Goal: Use online tool/utility: Use online tool/utility

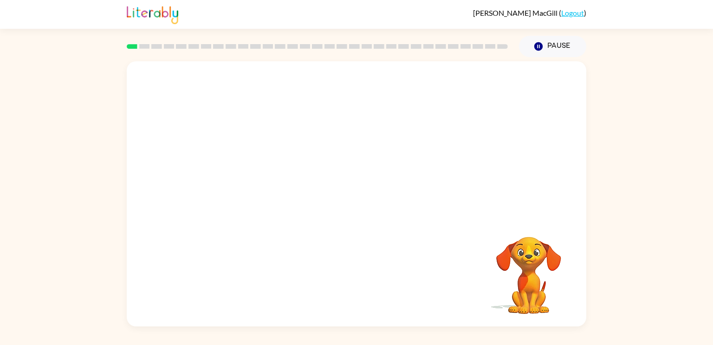
click at [249, 177] on video "Your browser must support playing .mp4 files to use Literably. Please try using…" at bounding box center [356, 139] width 459 height 156
click at [250, 174] on video "Your browser must support playing .mp4 files to use Literably. Please try using…" at bounding box center [356, 139] width 459 height 156
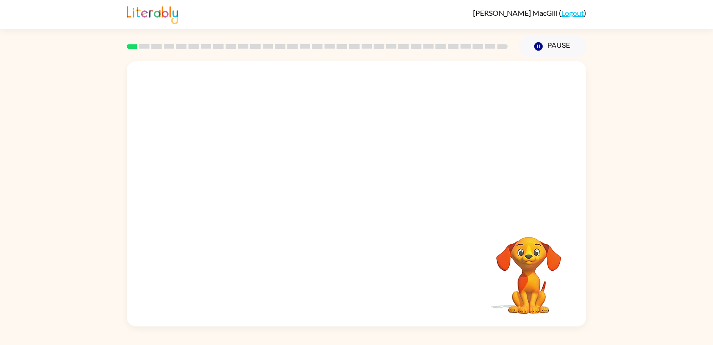
click at [250, 174] on video "Your browser must support playing .mp4 files to use Literably. Please try using…" at bounding box center [356, 139] width 459 height 156
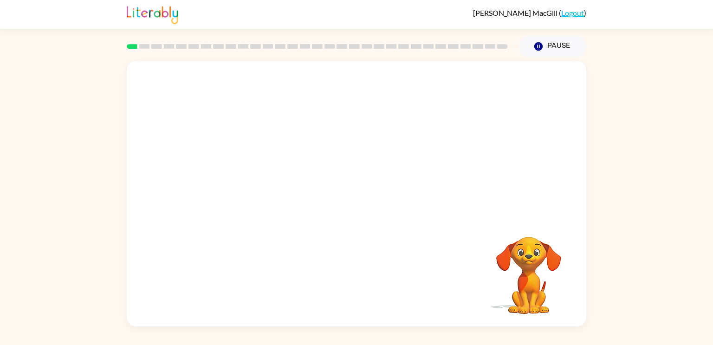
click at [250, 174] on video "Your browser must support playing .mp4 files to use Literably. Please try using…" at bounding box center [356, 139] width 459 height 156
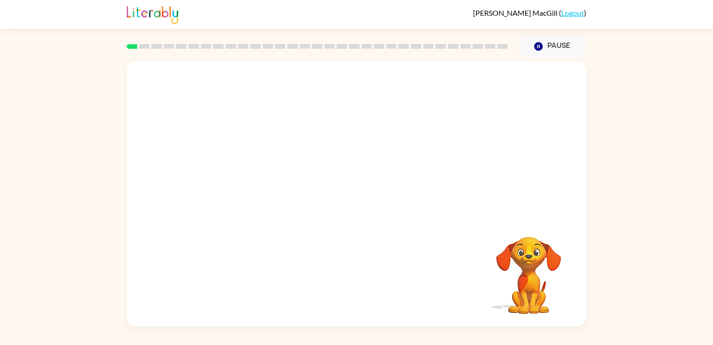
click at [250, 174] on video "Your browser must support playing .mp4 files to use Literably. Please try using…" at bounding box center [356, 139] width 459 height 156
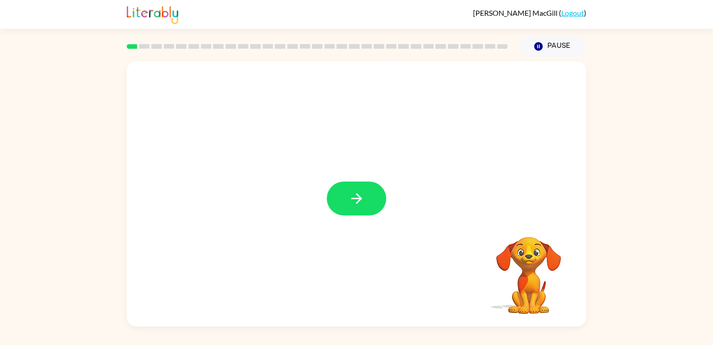
click at [374, 208] on button "button" at bounding box center [356, 198] width 59 height 34
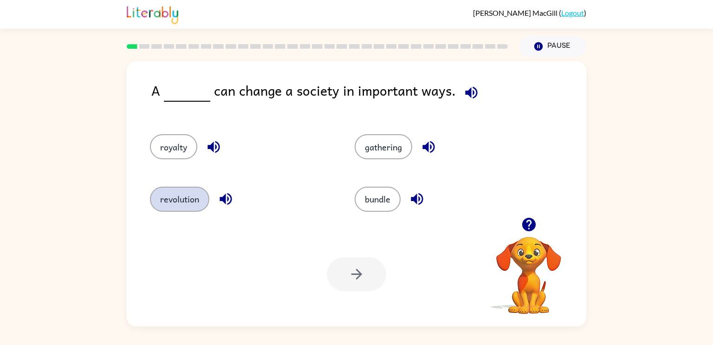
click at [178, 202] on button "revolution" at bounding box center [179, 199] width 59 height 25
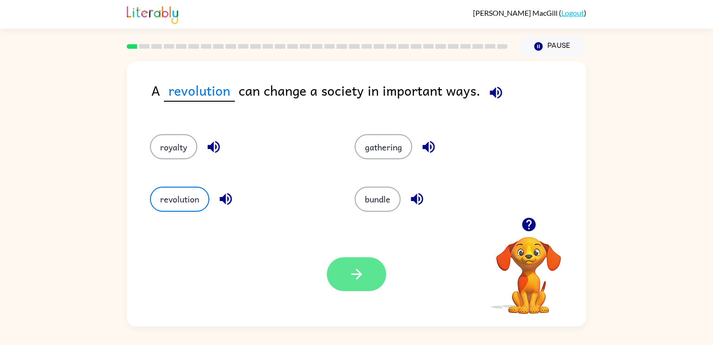
click at [364, 265] on button "button" at bounding box center [356, 274] width 59 height 34
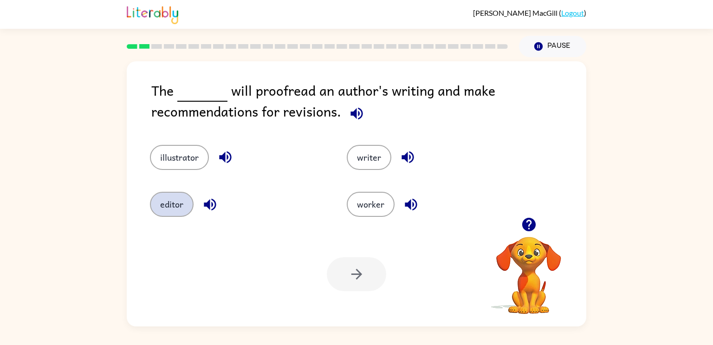
click at [159, 206] on button "editor" at bounding box center [172, 204] width 44 height 25
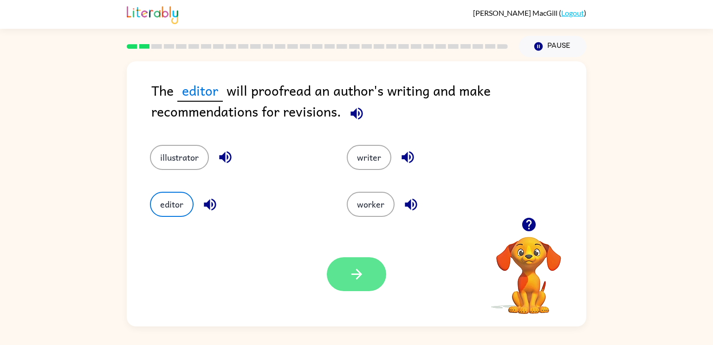
click at [366, 279] on button "button" at bounding box center [356, 274] width 59 height 34
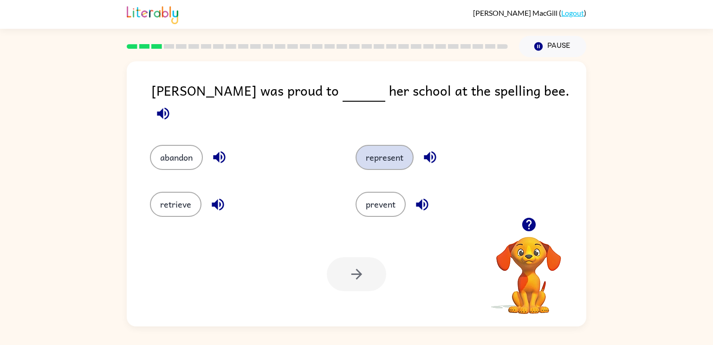
click at [388, 157] on button "represent" at bounding box center [384, 157] width 58 height 25
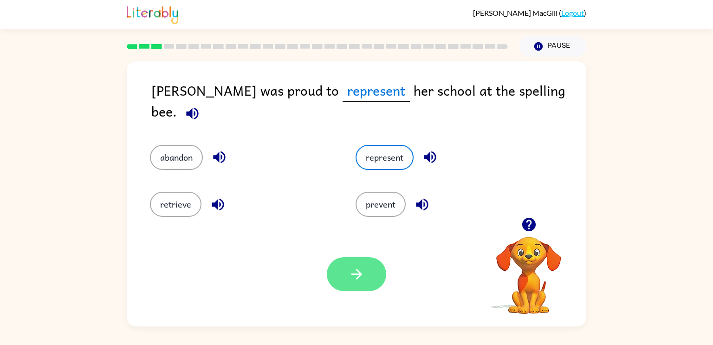
click at [333, 276] on button "button" at bounding box center [356, 274] width 59 height 34
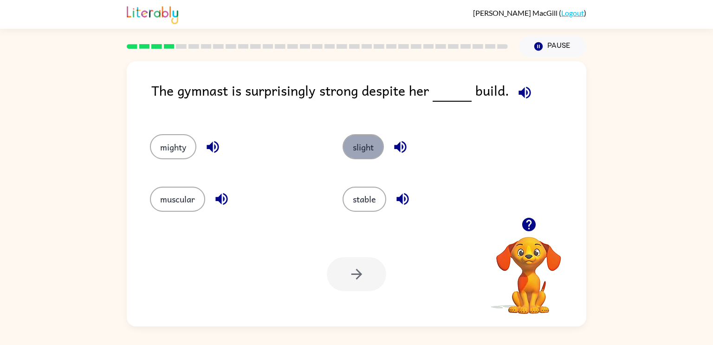
click at [361, 152] on button "slight" at bounding box center [362, 146] width 41 height 25
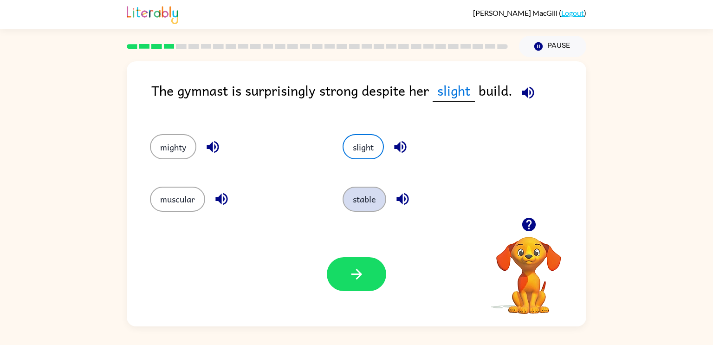
click at [355, 207] on button "stable" at bounding box center [364, 199] width 44 height 25
click at [357, 155] on button "slight" at bounding box center [362, 146] width 41 height 25
click at [361, 275] on icon "button" at bounding box center [356, 274] width 16 height 16
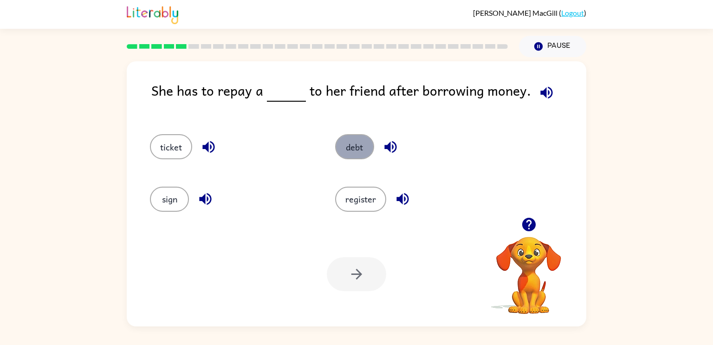
click at [357, 157] on button "debt" at bounding box center [354, 146] width 39 height 25
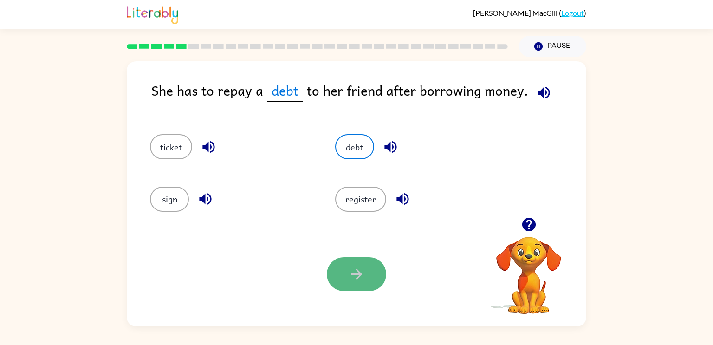
click at [342, 262] on button "button" at bounding box center [356, 274] width 59 height 34
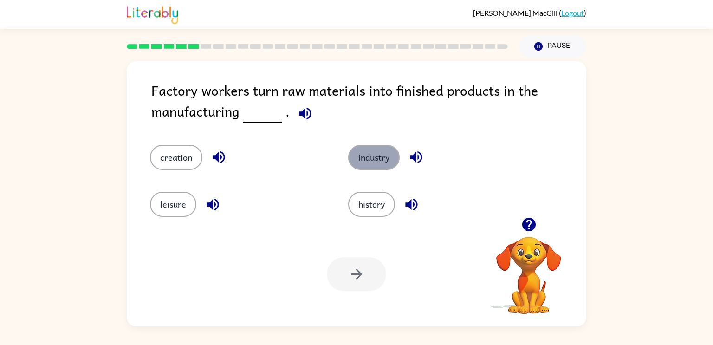
click at [375, 164] on button "industry" at bounding box center [374, 157] width 52 height 25
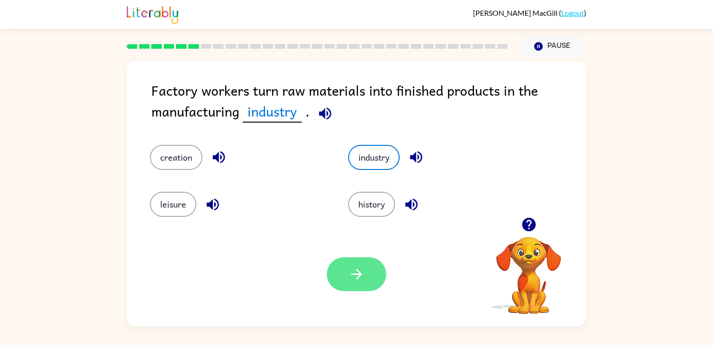
click at [374, 278] on button "button" at bounding box center [356, 274] width 59 height 34
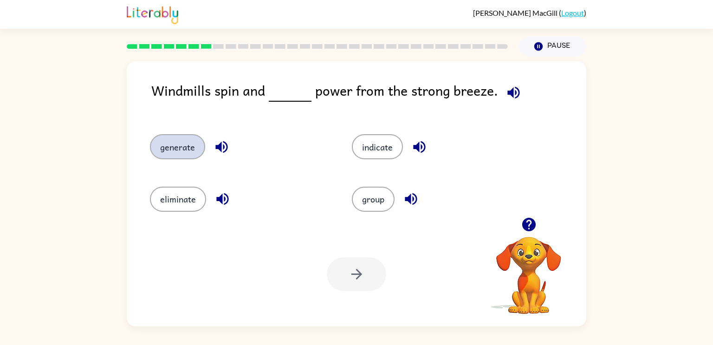
click at [187, 155] on button "generate" at bounding box center [177, 146] width 55 height 25
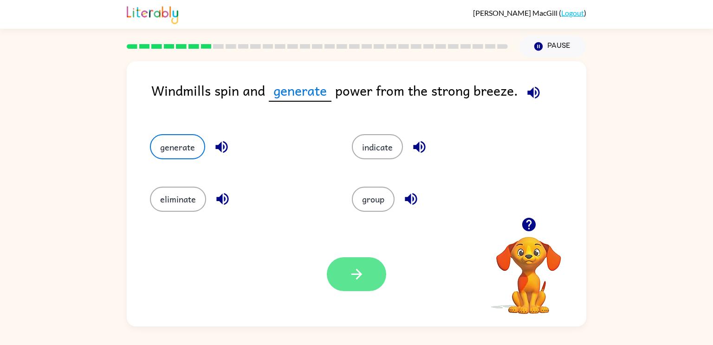
click at [354, 274] on icon "button" at bounding box center [356, 274] width 11 height 11
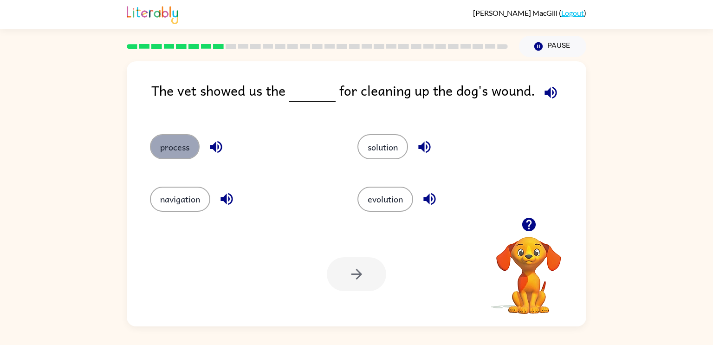
click at [173, 140] on button "process" at bounding box center [175, 146] width 50 height 25
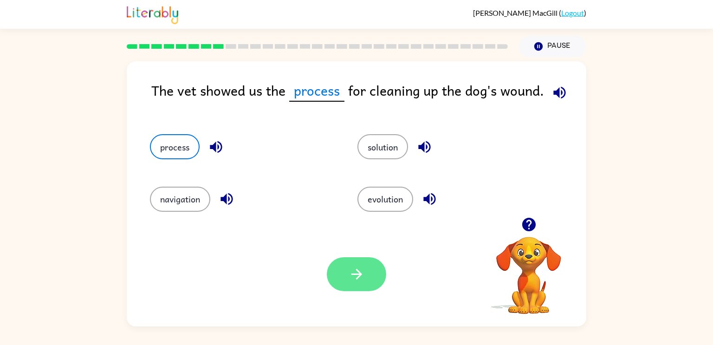
click at [372, 286] on button "button" at bounding box center [356, 274] width 59 height 34
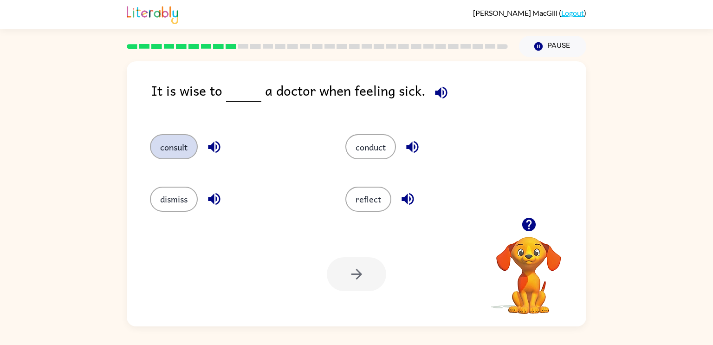
click at [182, 151] on button "consult" at bounding box center [174, 146] width 48 height 25
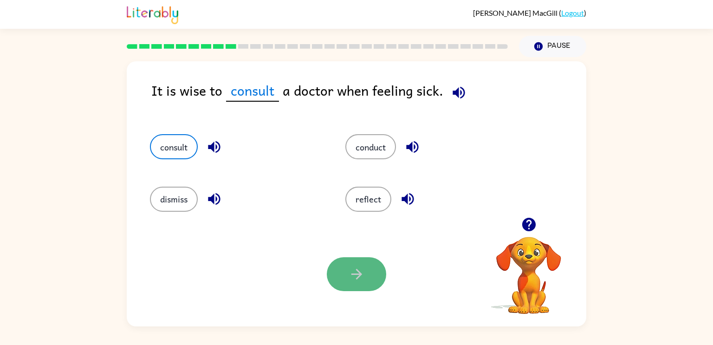
click at [356, 282] on icon "button" at bounding box center [356, 274] width 16 height 16
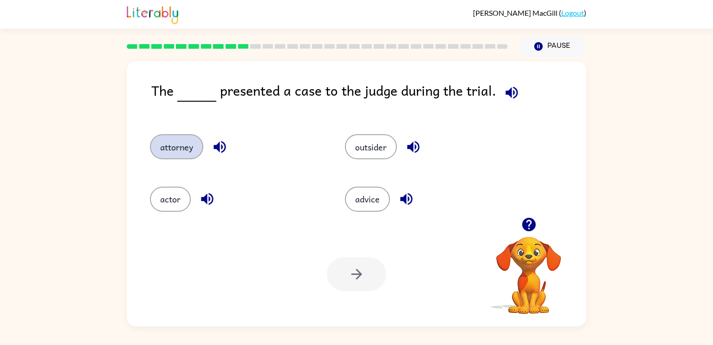
click at [182, 148] on button "attorney" at bounding box center [176, 146] width 53 height 25
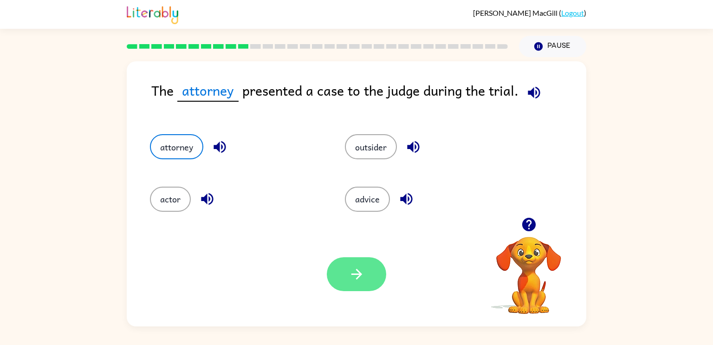
click at [339, 270] on button "button" at bounding box center [356, 274] width 59 height 34
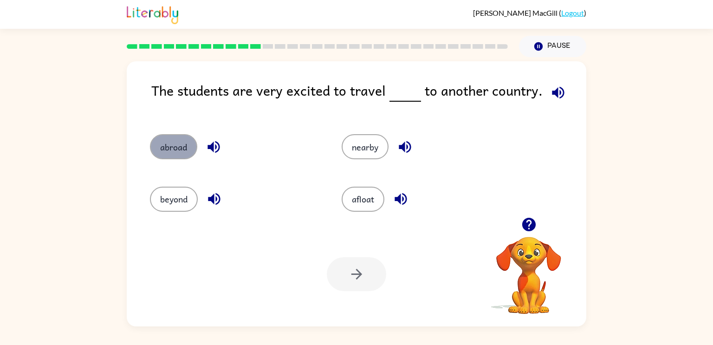
click at [164, 141] on button "abroad" at bounding box center [173, 146] width 47 height 25
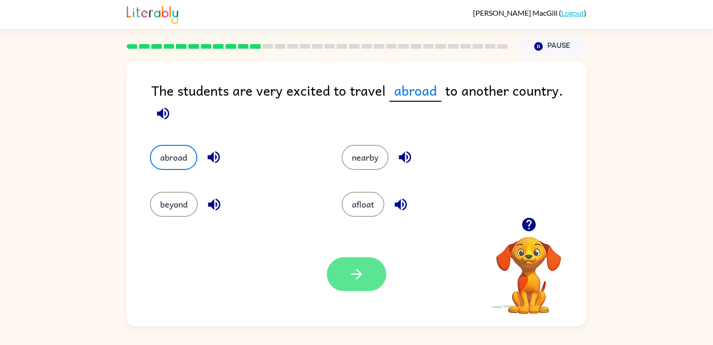
click at [344, 272] on button "button" at bounding box center [356, 274] width 59 height 34
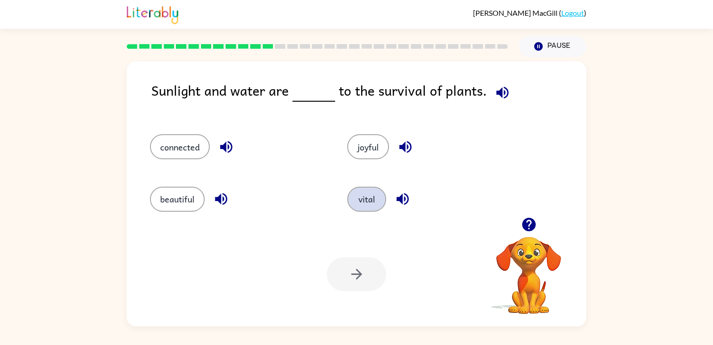
click at [368, 187] on button "vital" at bounding box center [366, 199] width 39 height 25
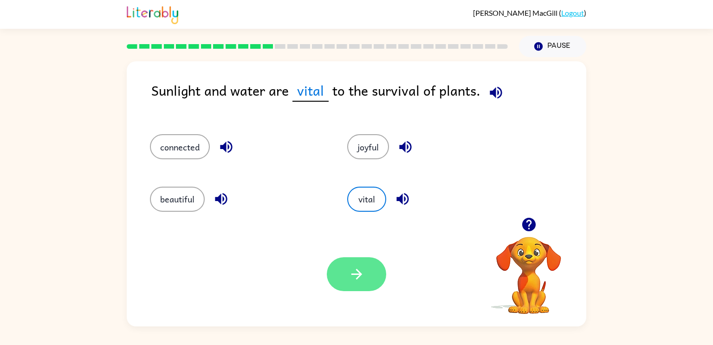
click at [347, 271] on button "button" at bounding box center [356, 274] width 59 height 34
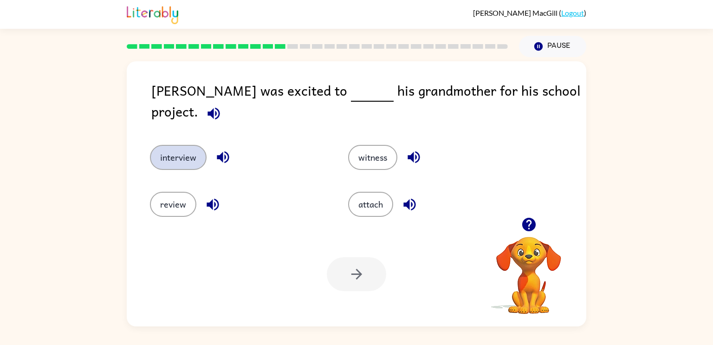
click at [167, 146] on button "interview" at bounding box center [178, 157] width 57 height 25
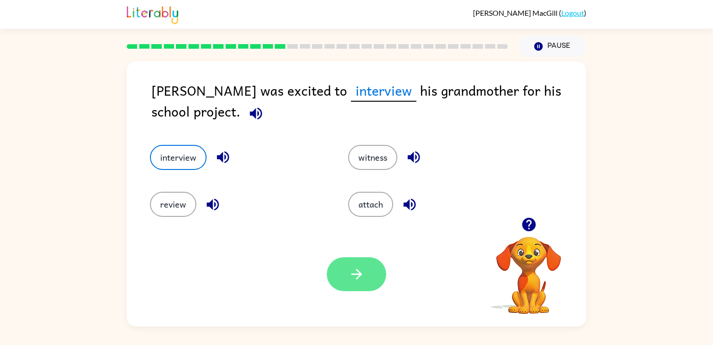
click at [367, 284] on button "button" at bounding box center [356, 274] width 59 height 34
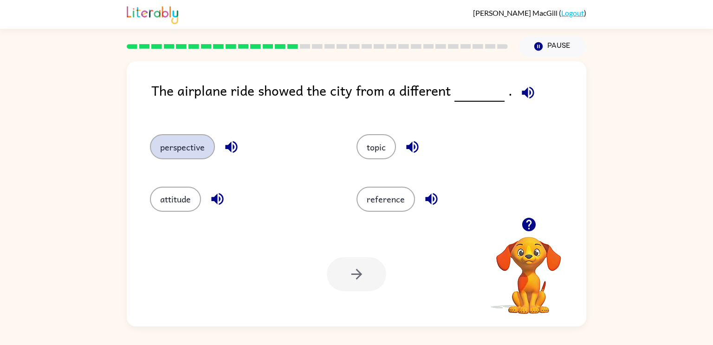
click at [194, 156] on button "perspective" at bounding box center [182, 146] width 65 height 25
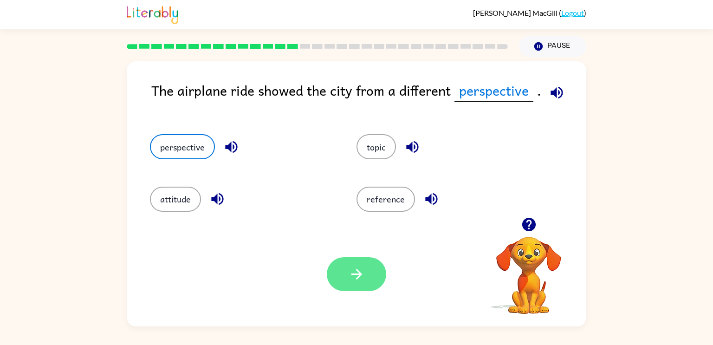
click at [341, 284] on button "button" at bounding box center [356, 274] width 59 height 34
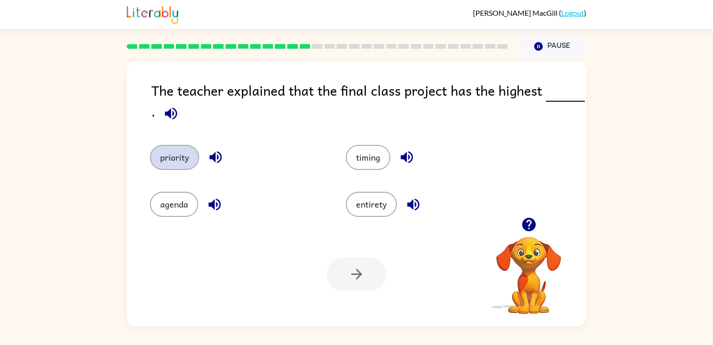
click at [163, 157] on button "priority" at bounding box center [174, 157] width 49 height 25
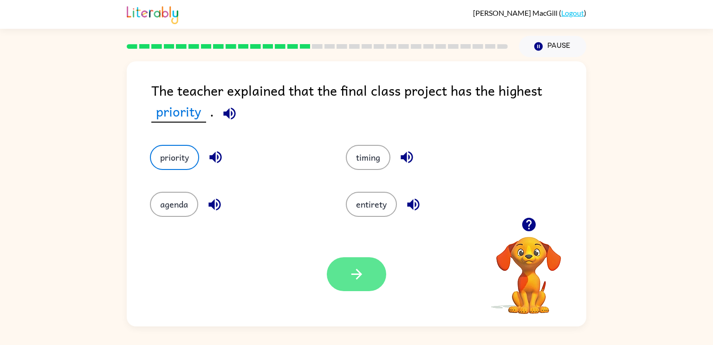
click at [344, 280] on button "button" at bounding box center [356, 274] width 59 height 34
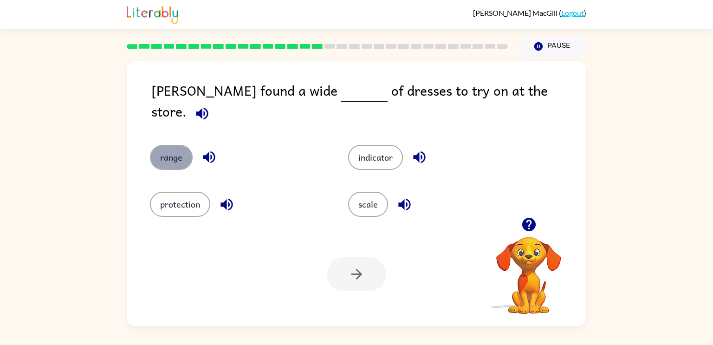
click at [177, 146] on button "range" at bounding box center [171, 157] width 43 height 25
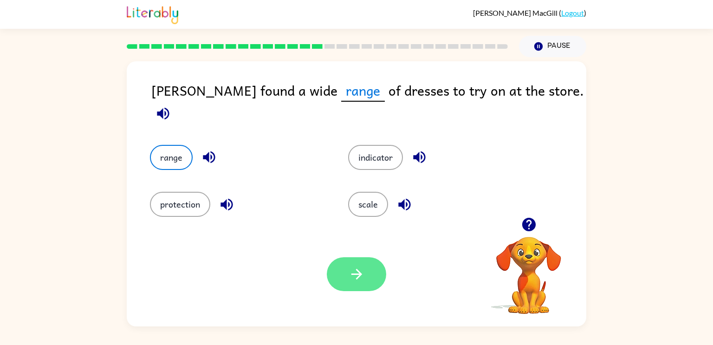
click at [338, 278] on button "button" at bounding box center [356, 274] width 59 height 34
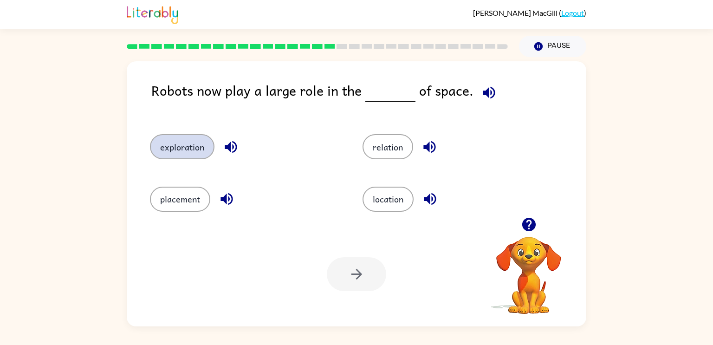
click at [202, 140] on button "exploration" at bounding box center [182, 146] width 64 height 25
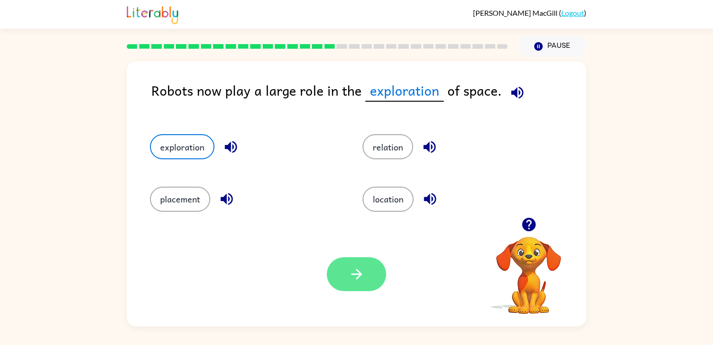
click at [379, 267] on button "button" at bounding box center [356, 274] width 59 height 34
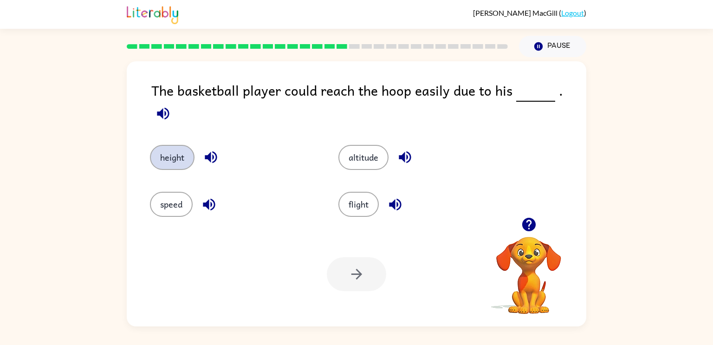
click at [172, 145] on button "height" at bounding box center [172, 157] width 45 height 25
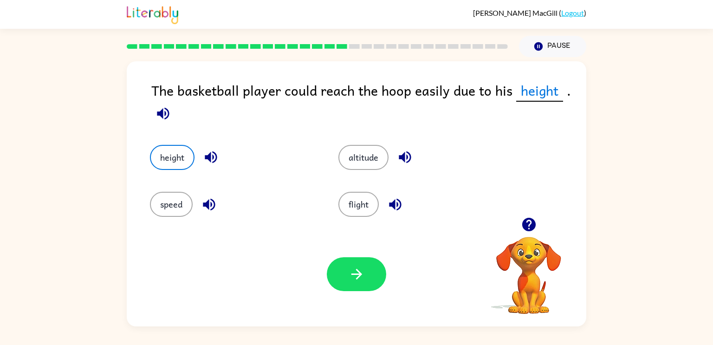
click at [381, 292] on div "Your browser must support playing .mp4 files to use Literably. Please try using…" at bounding box center [356, 274] width 459 height 104
click at [367, 286] on button "button" at bounding box center [356, 274] width 59 height 34
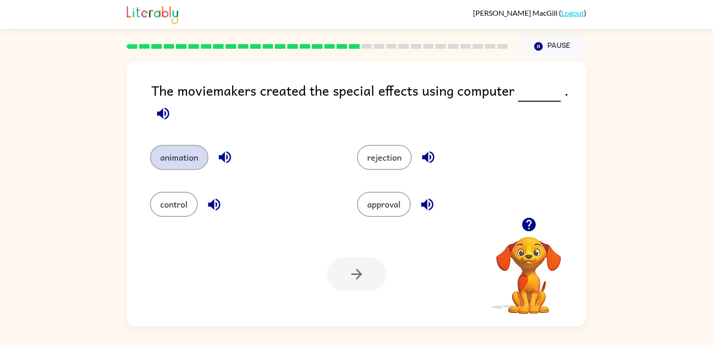
click at [164, 155] on button "animation" at bounding box center [179, 157] width 58 height 25
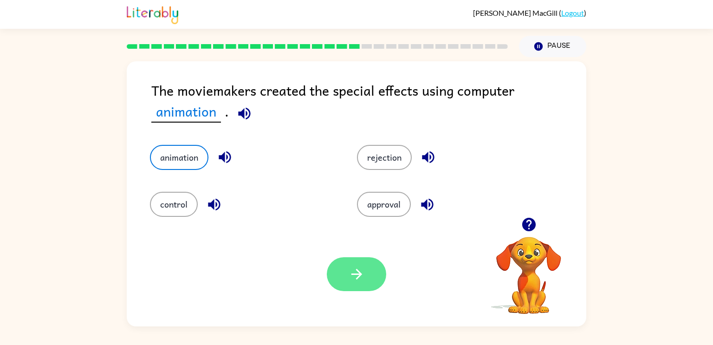
click at [355, 278] on icon "button" at bounding box center [356, 274] width 16 height 16
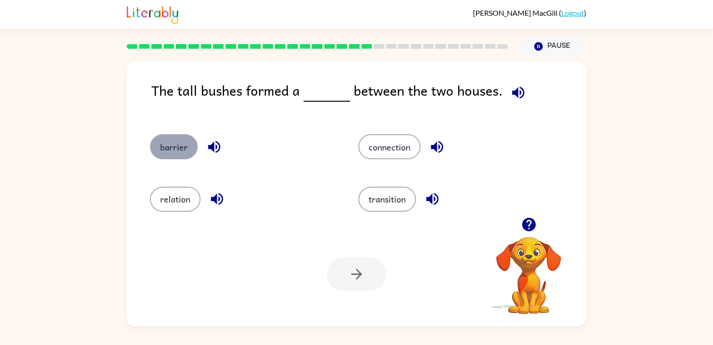
click at [179, 152] on button "barrier" at bounding box center [174, 146] width 48 height 25
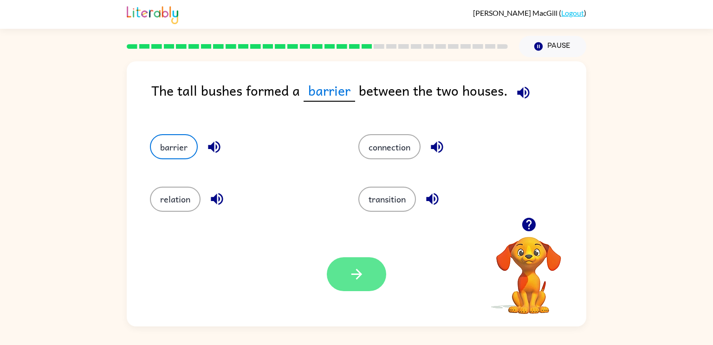
click at [333, 275] on button "button" at bounding box center [356, 274] width 59 height 34
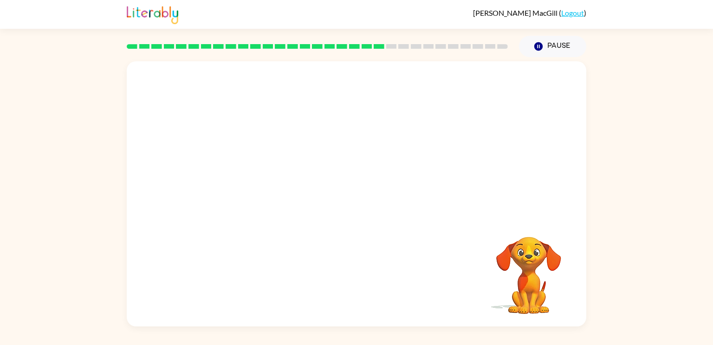
click at [269, 188] on video "Your browser must support playing .mp4 files to use Literably. Please try using…" at bounding box center [356, 139] width 459 height 156
click at [271, 184] on video "Your browser must support playing .mp4 files to use Literably. Please try using…" at bounding box center [356, 139] width 459 height 156
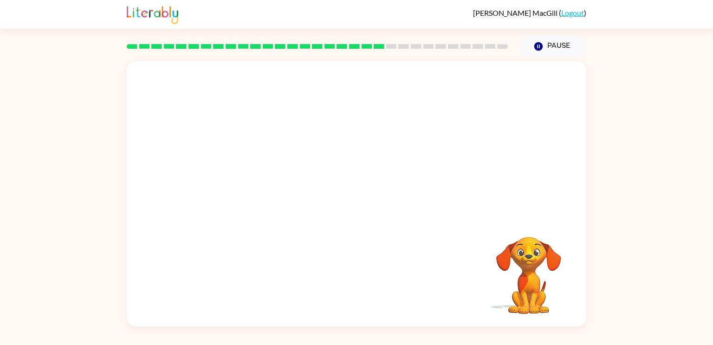
click at [271, 184] on video "Your browser must support playing .mp4 files to use Literably. Please try using…" at bounding box center [356, 139] width 459 height 156
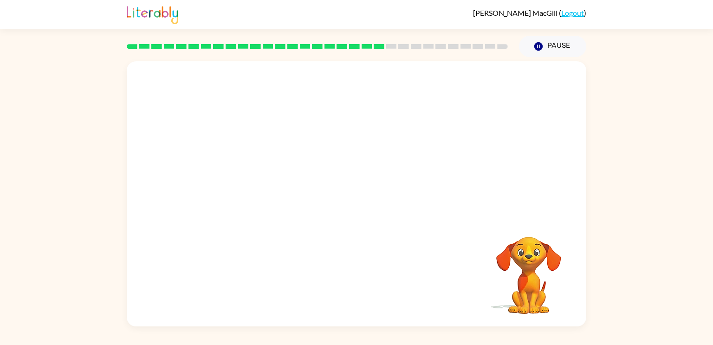
click at [271, 184] on video "Your browser must support playing .mp4 files to use Literably. Please try using…" at bounding box center [356, 139] width 459 height 156
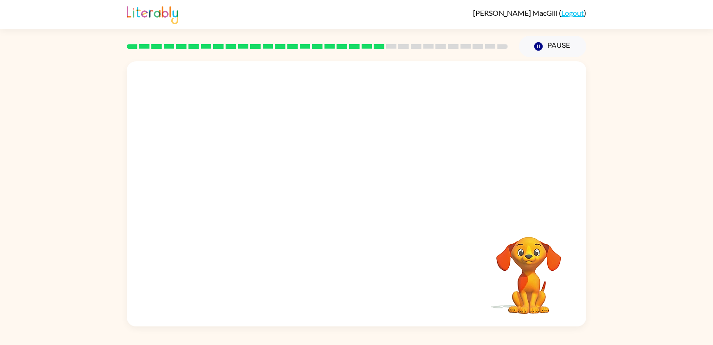
click at [271, 184] on video "Your browser must support playing .mp4 files to use Literably. Please try using…" at bounding box center [356, 139] width 459 height 156
click at [272, 181] on video "Your browser must support playing .mp4 files to use Literably. Please try using…" at bounding box center [356, 139] width 459 height 156
click at [272, 182] on video "Your browser must support playing .mp4 files to use Literably. Please try using…" at bounding box center [356, 139] width 459 height 156
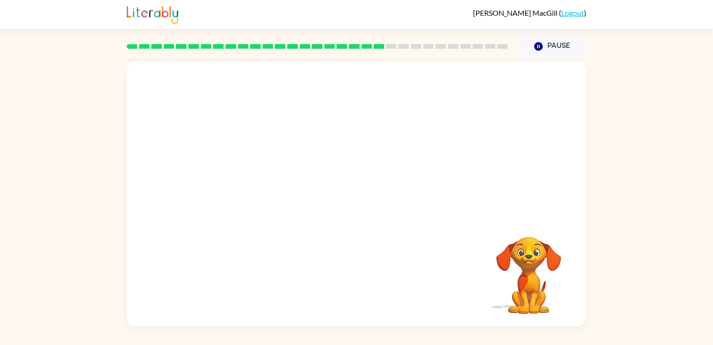
click at [269, 184] on video "Your browser must support playing .mp4 files to use Literably. Please try using…" at bounding box center [356, 139] width 459 height 156
click at [269, 182] on video "Your browser must support playing .mp4 files to use Literably. Please try using…" at bounding box center [356, 139] width 459 height 156
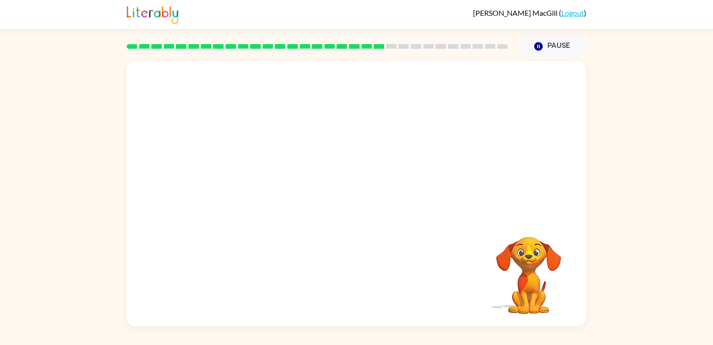
click at [269, 182] on video "Your browser must support playing .mp4 files to use Literably. Please try using…" at bounding box center [356, 139] width 459 height 156
click at [269, 183] on video "Your browser must support playing .mp4 files to use Literably. Please try using…" at bounding box center [356, 139] width 459 height 156
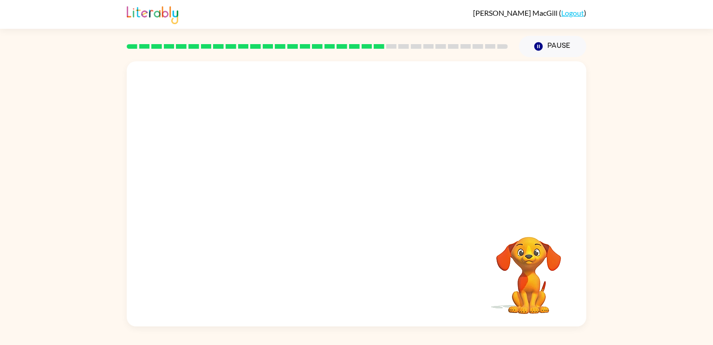
click at [263, 186] on video "Your browser must support playing .mp4 files to use Literably. Please try using…" at bounding box center [356, 139] width 459 height 156
click at [269, 180] on video "Your browser must support playing .mp4 files to use Literably. Please try using…" at bounding box center [356, 139] width 459 height 156
click at [360, 203] on icon "button" at bounding box center [356, 198] width 16 height 16
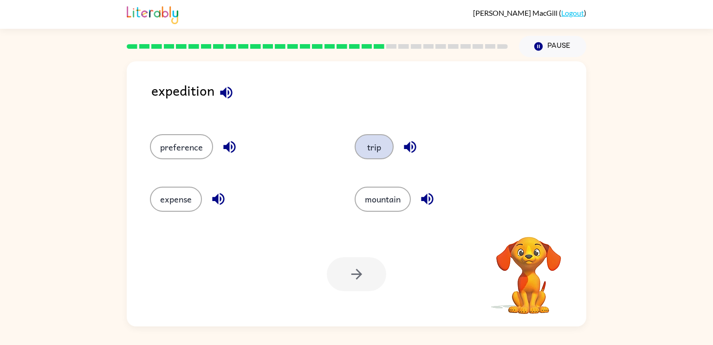
click at [368, 150] on button "trip" at bounding box center [373, 146] width 39 height 25
click at [348, 268] on icon "button" at bounding box center [356, 274] width 16 height 16
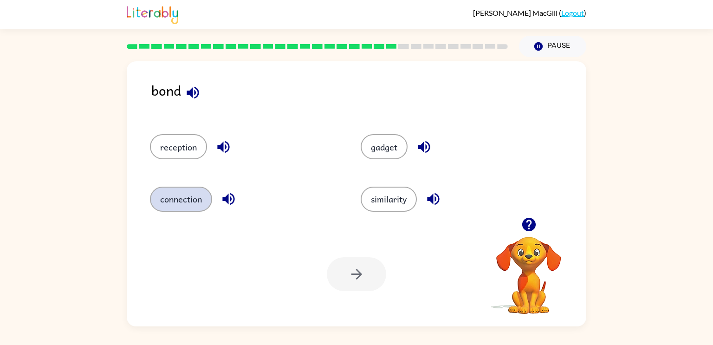
click at [175, 194] on button "connection" at bounding box center [181, 199] width 62 height 25
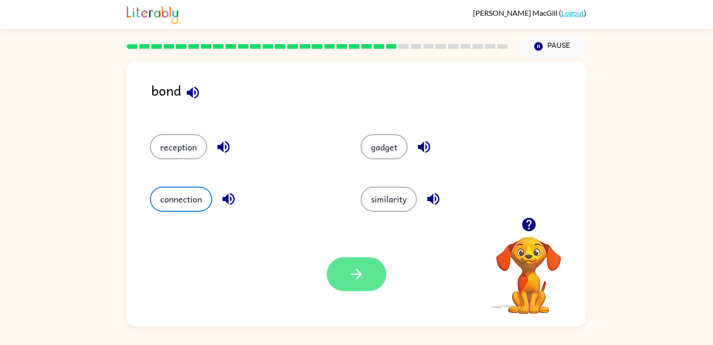
click at [348, 276] on icon "button" at bounding box center [356, 274] width 16 height 16
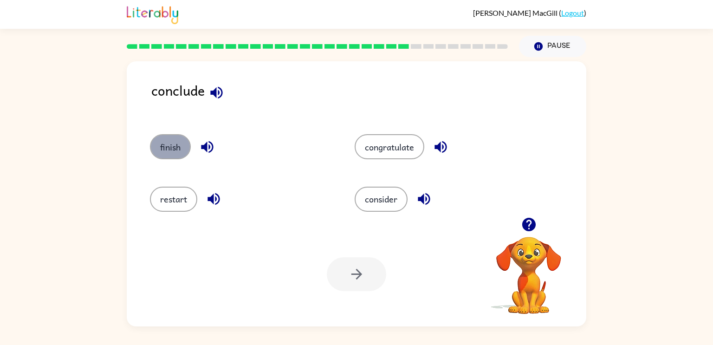
click at [166, 143] on button "finish" at bounding box center [170, 146] width 41 height 25
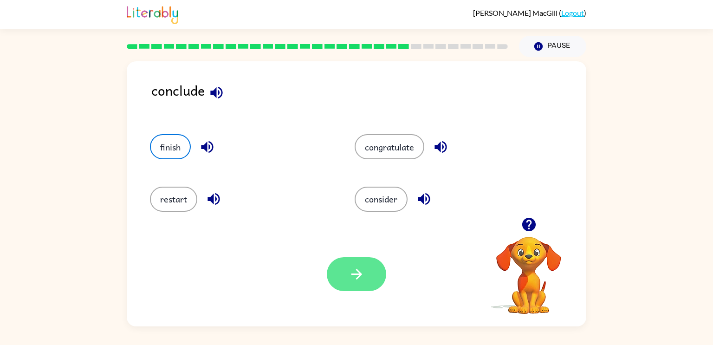
click at [335, 273] on button "button" at bounding box center [356, 274] width 59 height 34
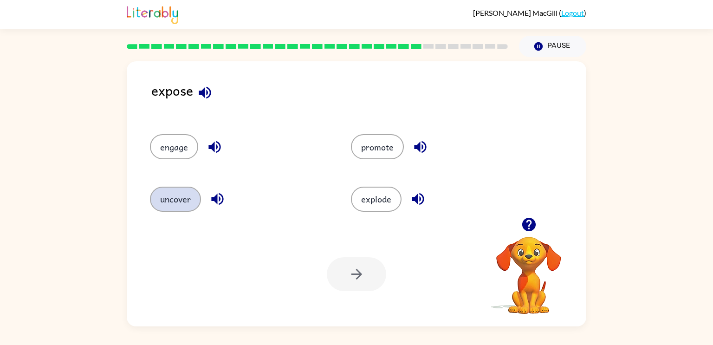
click at [185, 199] on button "uncover" at bounding box center [175, 199] width 51 height 25
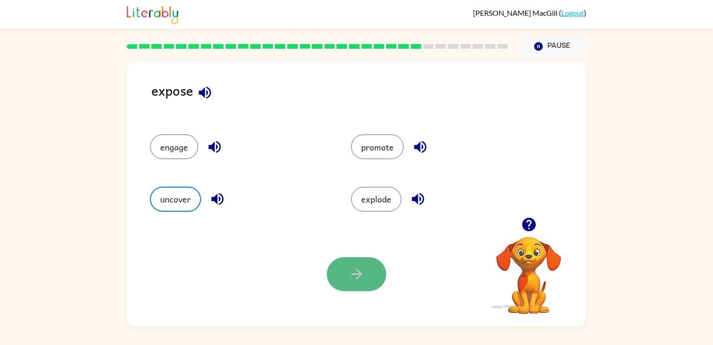
click at [351, 263] on button "button" at bounding box center [356, 274] width 59 height 34
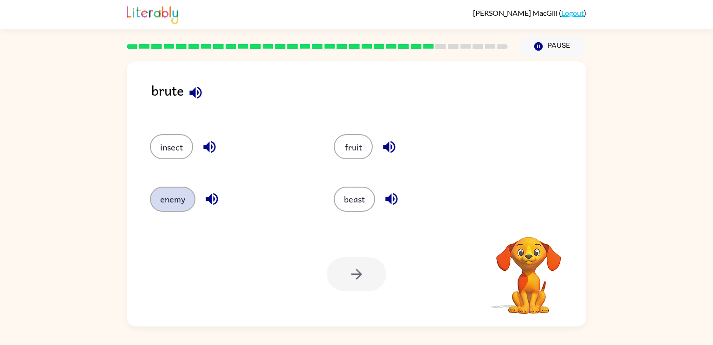
click at [180, 211] on button "enemy" at bounding box center [172, 199] width 45 height 25
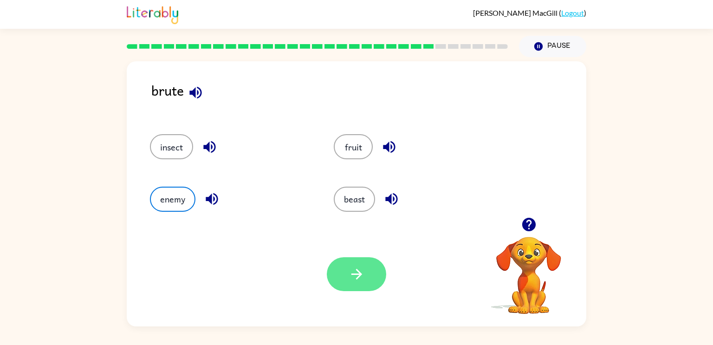
click at [334, 272] on button "button" at bounding box center [356, 274] width 59 height 34
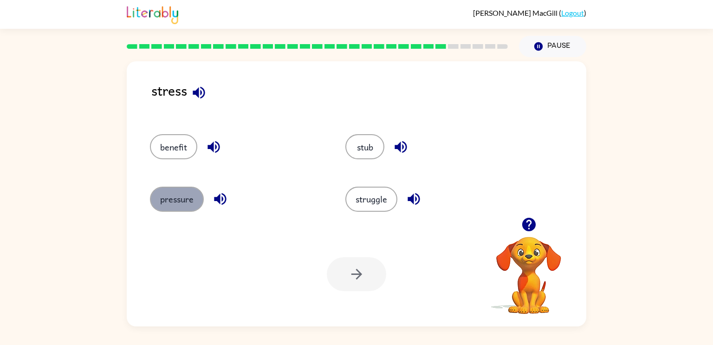
click at [183, 197] on button "pressure" at bounding box center [177, 199] width 54 height 25
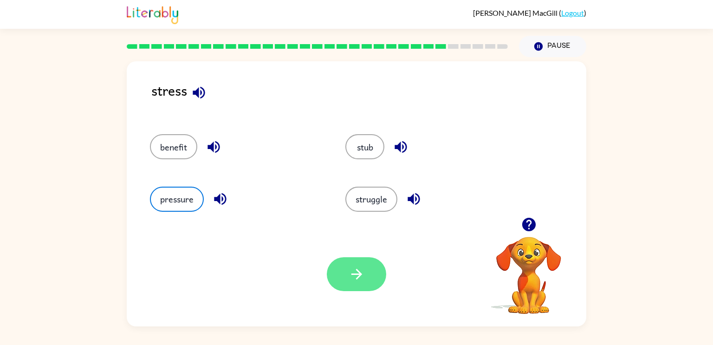
click at [334, 265] on button "button" at bounding box center [356, 274] width 59 height 34
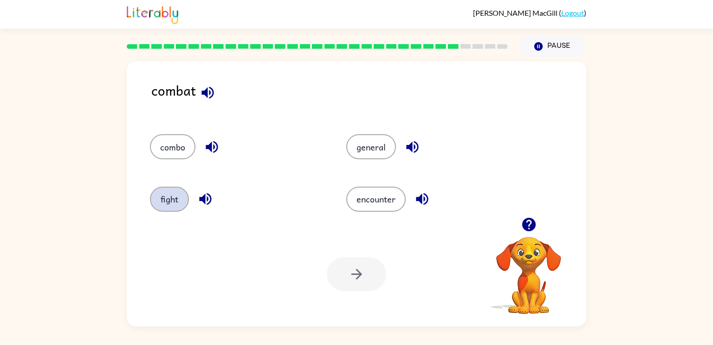
click at [168, 200] on button "fight" at bounding box center [169, 199] width 39 height 25
click at [367, 287] on button "button" at bounding box center [356, 274] width 59 height 34
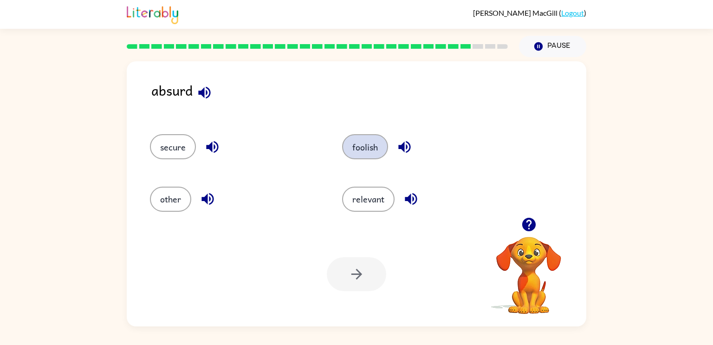
click at [374, 146] on button "foolish" at bounding box center [365, 146] width 46 height 25
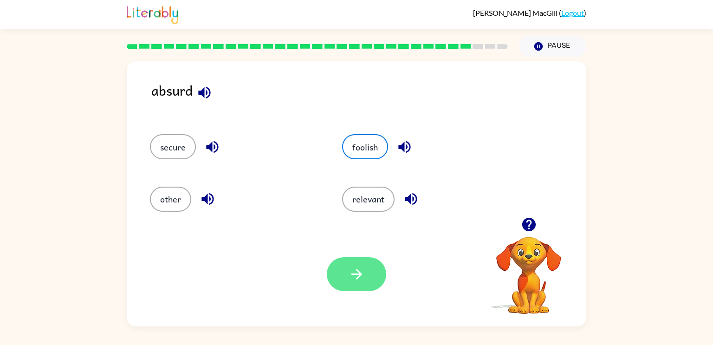
click at [380, 266] on button "button" at bounding box center [356, 274] width 59 height 34
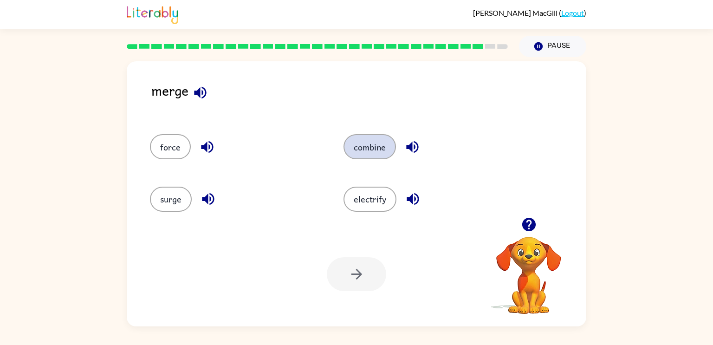
click at [364, 143] on button "combine" at bounding box center [369, 146] width 52 height 25
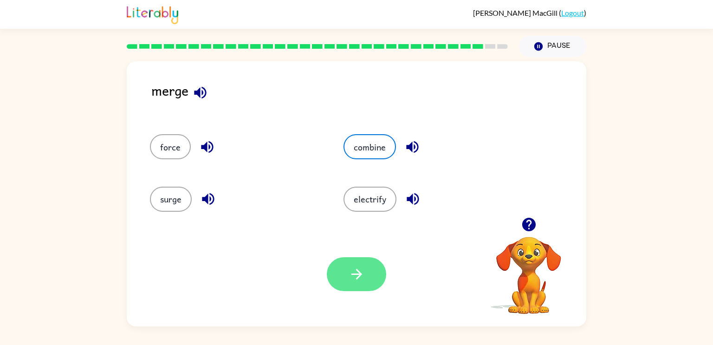
click at [357, 283] on button "button" at bounding box center [356, 274] width 59 height 34
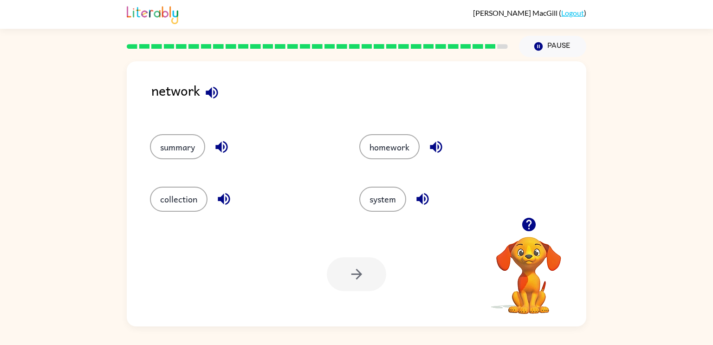
click at [367, 212] on div "system" at bounding box center [453, 199] width 188 height 25
click at [374, 188] on button "system" at bounding box center [382, 199] width 47 height 25
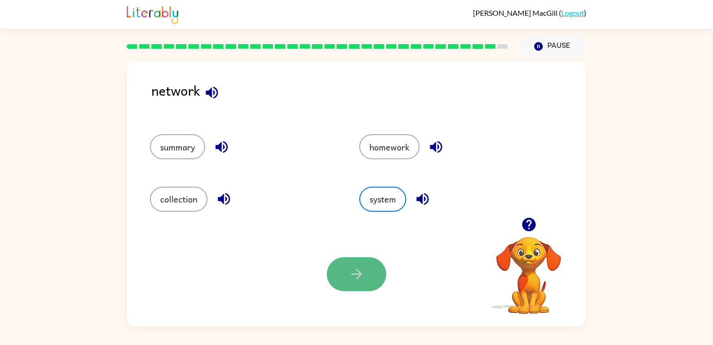
click at [346, 263] on button "button" at bounding box center [356, 274] width 59 height 34
